Goal: Information Seeking & Learning: Learn about a topic

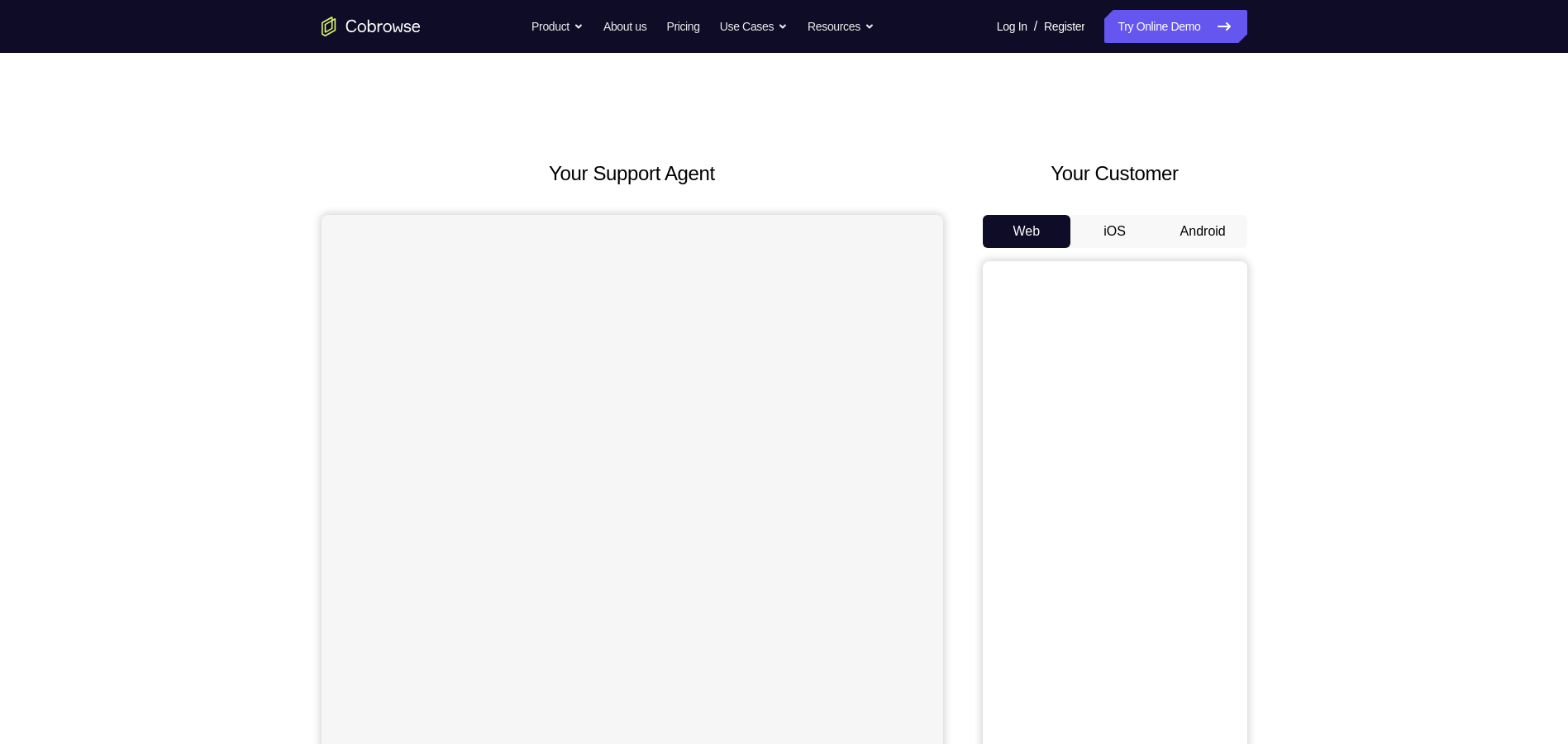
click at [1210, 219] on button "Android" at bounding box center [1203, 231] width 89 height 33
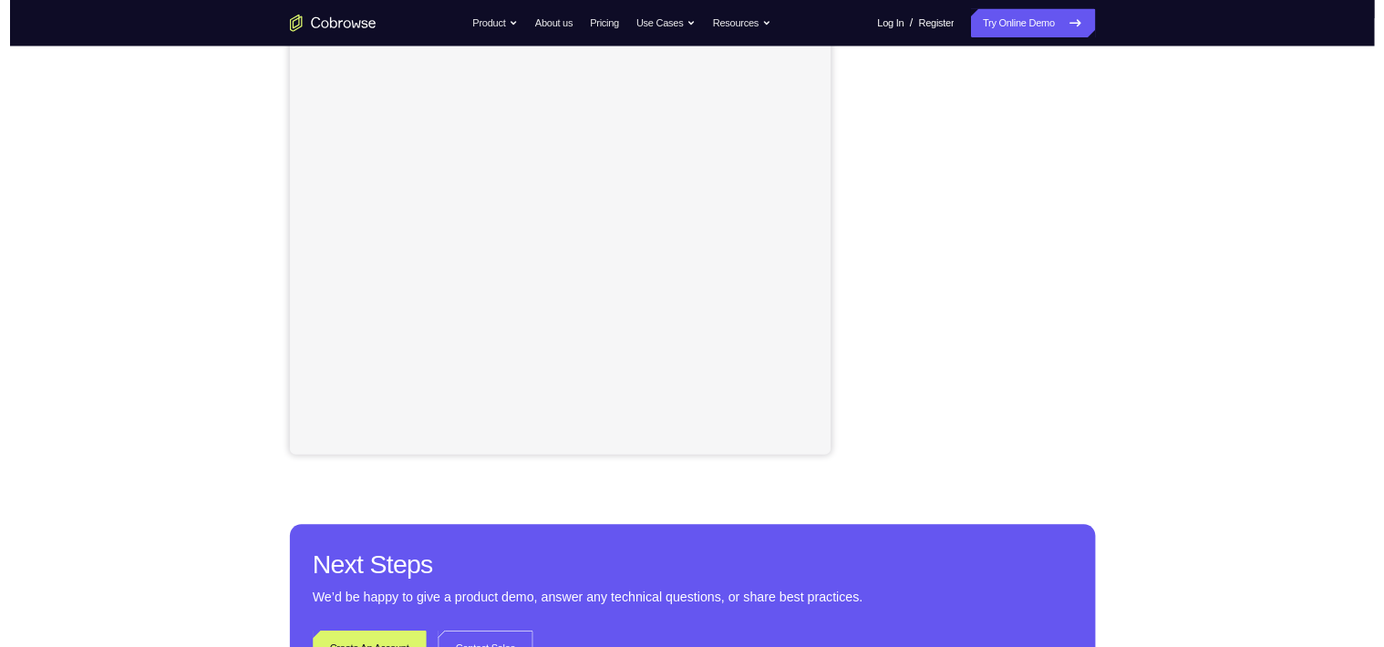
scroll to position [273, 0]
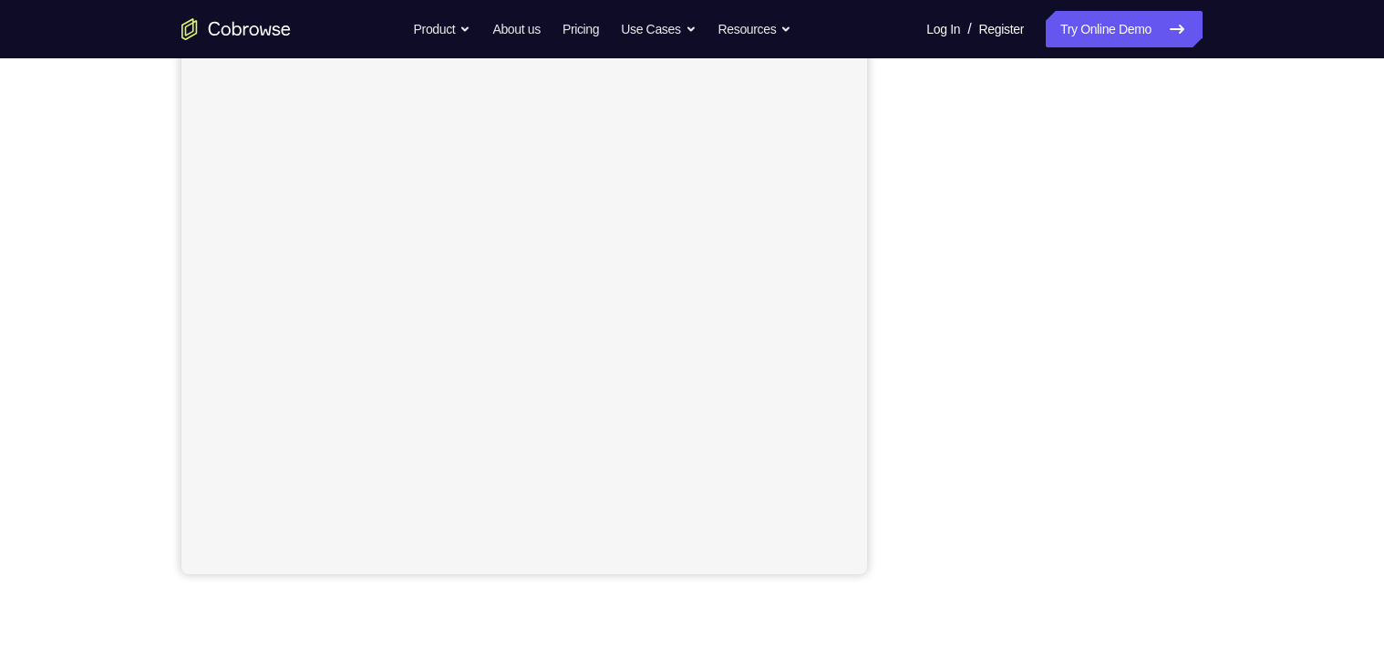
drag, startPoint x: 1742, startPoint y: 0, endPoint x: 882, endPoint y: 228, distance: 889.2
click at [882, 228] on div "Your Support Agent Your Customer Web iOS Android" at bounding box center [691, 239] width 1021 height 674
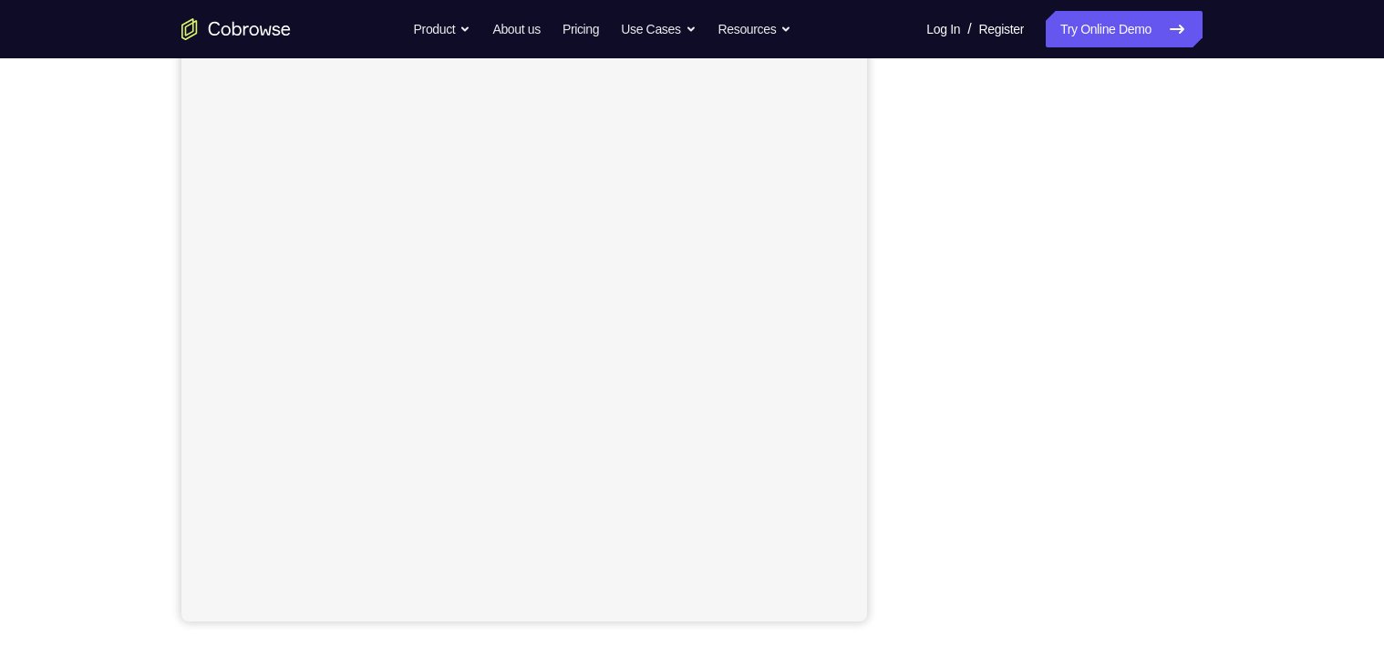
scroll to position [201, 0]
click at [911, 224] on div at bounding box center [1057, 367] width 292 height 561
